Goal: Task Accomplishment & Management: Complete application form

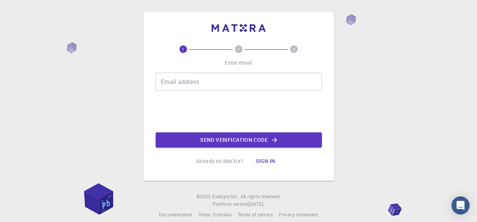
click at [206, 83] on input "Email address" at bounding box center [239, 82] width 166 height 18
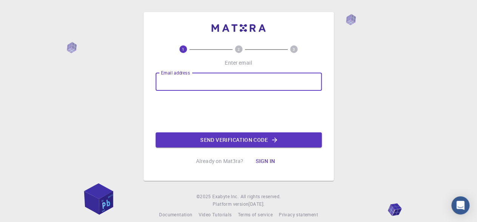
type input "[EMAIL_ADDRESS][DOMAIN_NAME]"
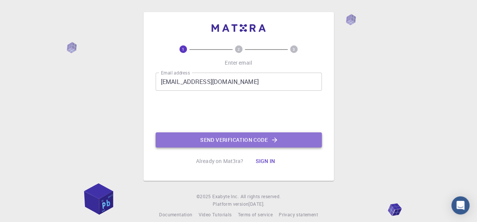
click at [215, 143] on button "Send verification code" at bounding box center [239, 139] width 166 height 15
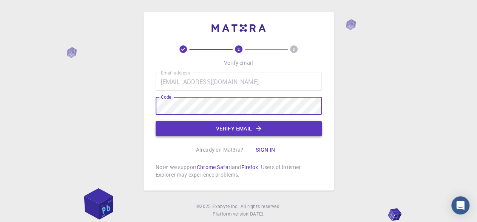
click at [220, 129] on button "Verify email" at bounding box center [239, 128] width 166 height 15
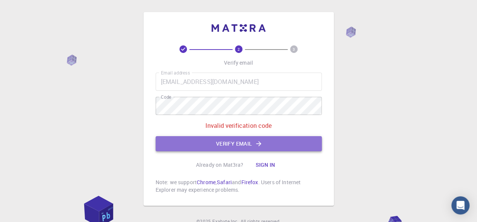
click at [306, 143] on button "Verify email" at bounding box center [239, 143] width 166 height 15
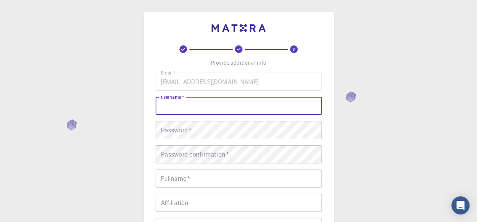
click at [205, 112] on input "username   *" at bounding box center [239, 106] width 166 height 18
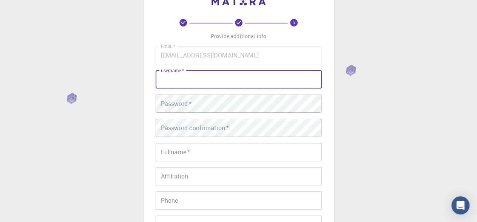
scroll to position [75, 0]
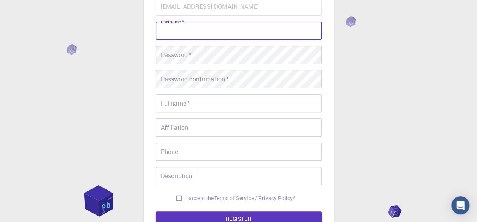
click at [211, 105] on input "Fullname   *" at bounding box center [239, 103] width 166 height 18
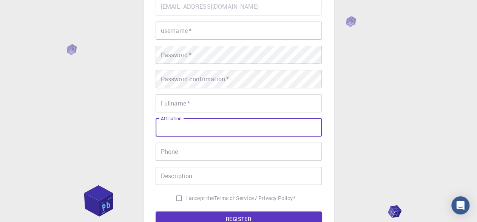
click at [201, 133] on input "Affiliation" at bounding box center [239, 127] width 166 height 18
click at [189, 156] on input "Phone" at bounding box center [239, 151] width 166 height 18
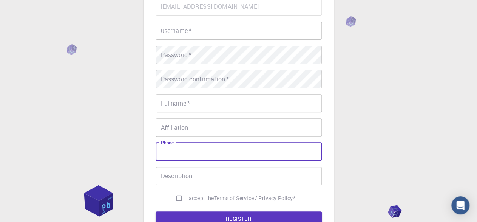
click at [191, 167] on input "Description" at bounding box center [239, 176] width 166 height 18
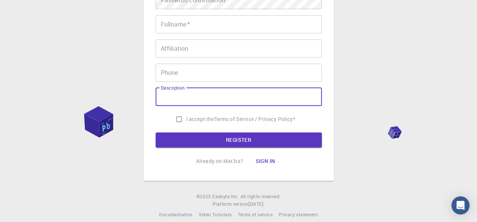
scroll to position [0, 0]
